Goal: Information Seeking & Learning: Learn about a topic

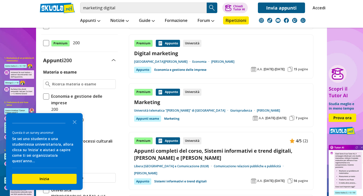
scroll to position [99, 0]
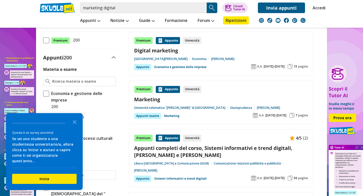
click at [151, 102] on link "Marketing" at bounding box center [221, 99] width 174 height 7
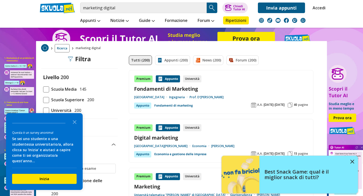
scroll to position [75, 0]
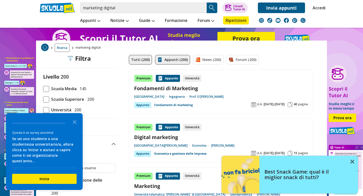
click at [170, 64] on link "Appunti (200)" at bounding box center [172, 60] width 35 height 10
click at [170, 61] on link "Appunti (200)" at bounding box center [172, 60] width 35 height 10
click at [77, 127] on icon "Close the survey" at bounding box center [75, 122] width 10 height 10
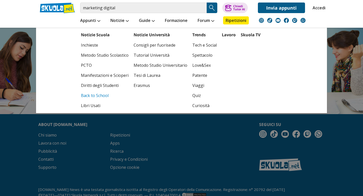
scroll to position [993, 0]
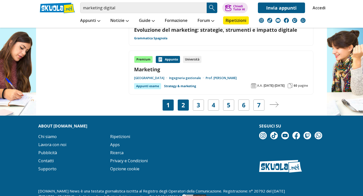
click at [182, 102] on link "2" at bounding box center [184, 105] width 4 height 7
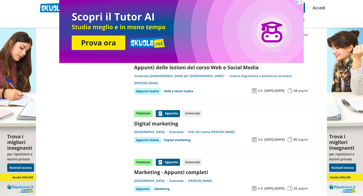
scroll to position [993, 0]
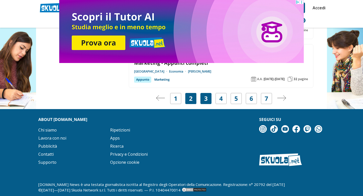
click at [208, 93] on div "3" at bounding box center [206, 98] width 11 height 11
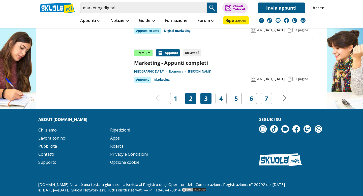
click at [209, 93] on div "3" at bounding box center [206, 98] width 11 height 11
click at [206, 95] on link "3" at bounding box center [206, 98] width 4 height 7
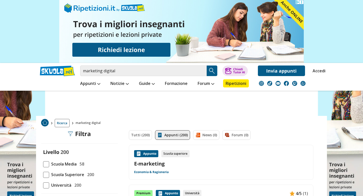
click at [143, 154] on div "Appunto" at bounding box center [146, 153] width 24 height 7
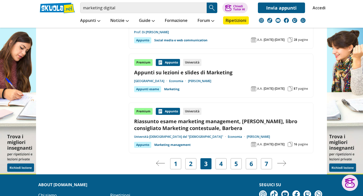
scroll to position [1076, 0]
